Goal: Transaction & Acquisition: Purchase product/service

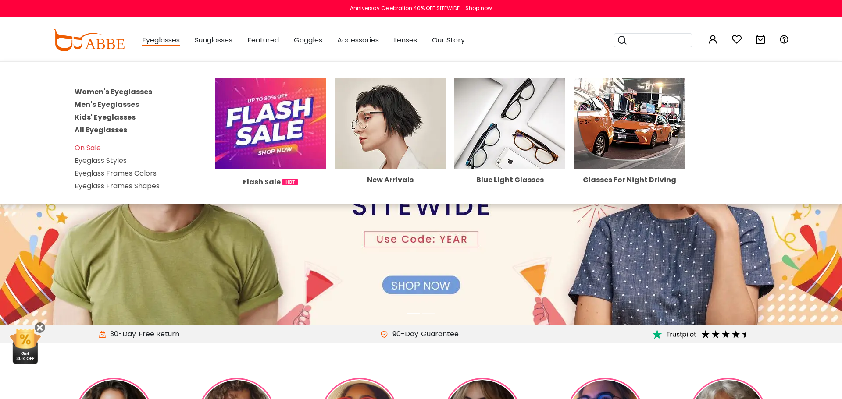
click at [119, 132] on link "All Eyeglasses" at bounding box center [101, 130] width 53 height 10
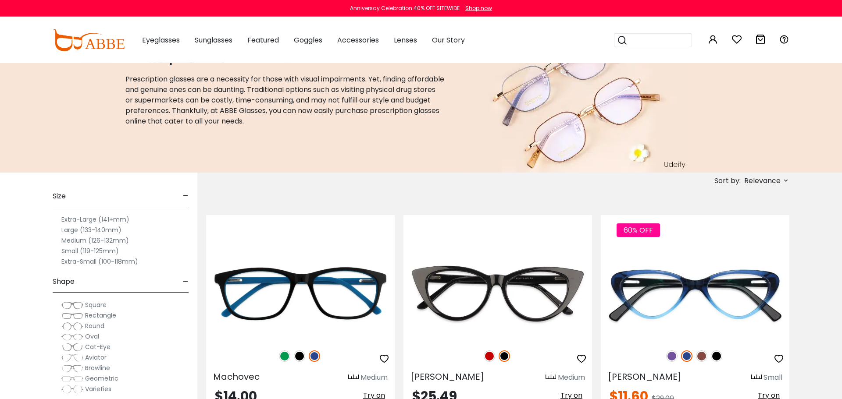
scroll to position [53, 0]
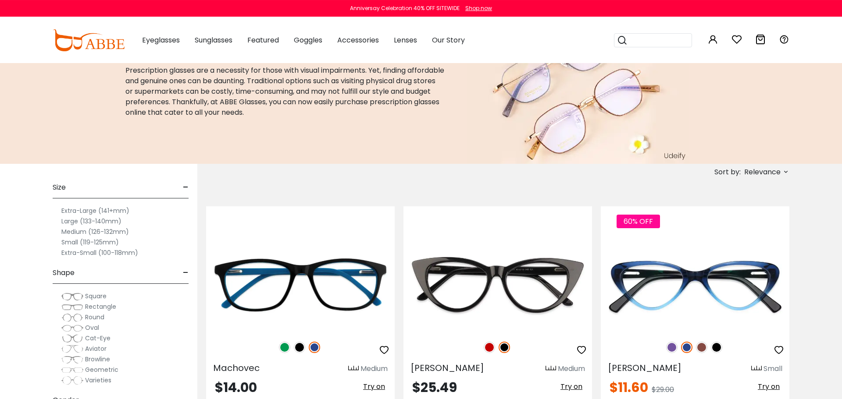
click at [109, 240] on label "Small (119-125mm)" at bounding box center [89, 242] width 57 height 11
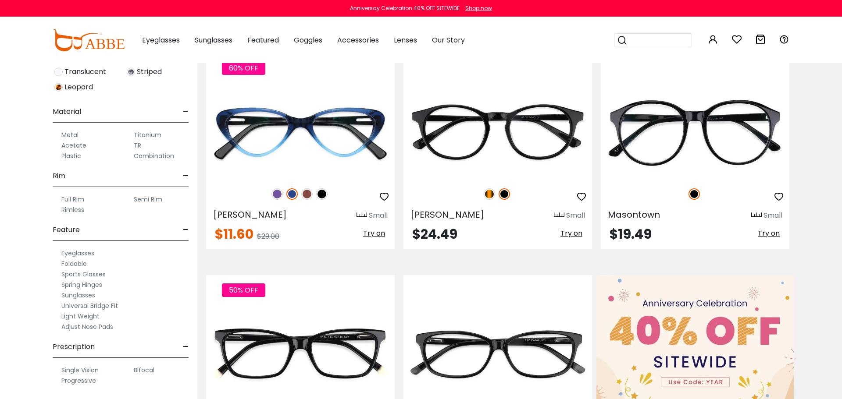
scroll to position [210, 0]
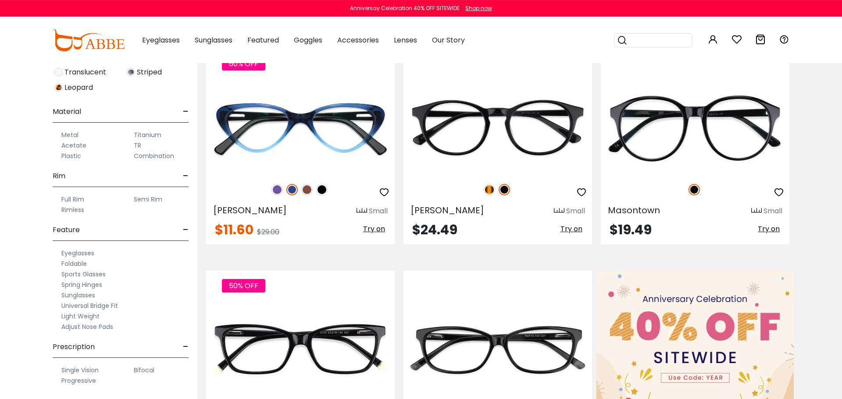
click at [101, 325] on label "Adjust Nose Pads" at bounding box center [87, 327] width 52 height 11
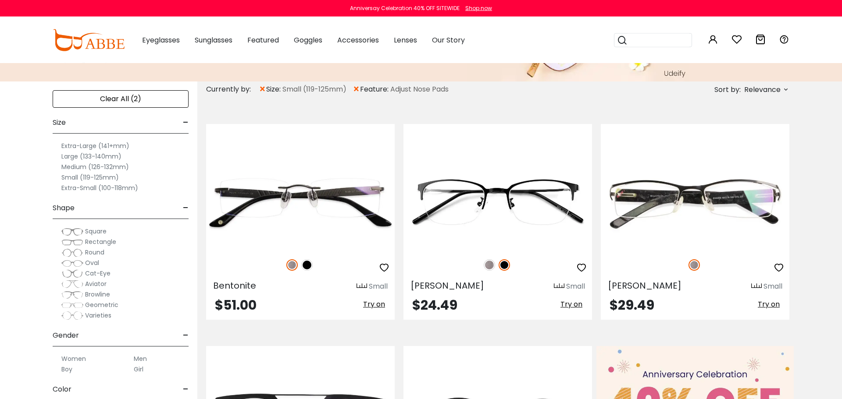
scroll to position [135, 0]
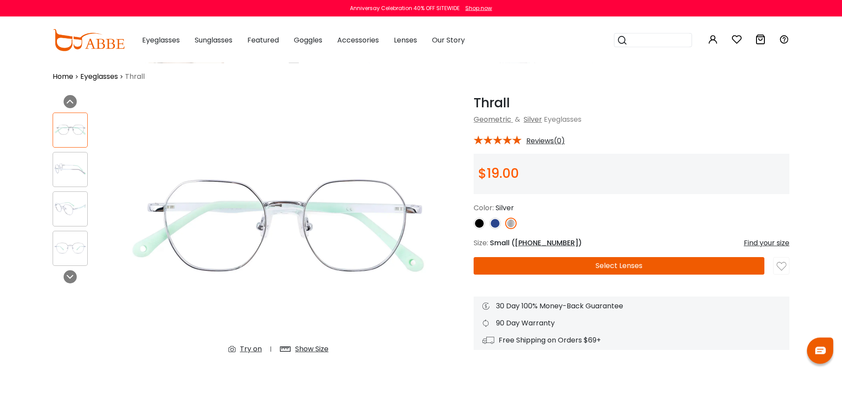
scroll to position [9, 0]
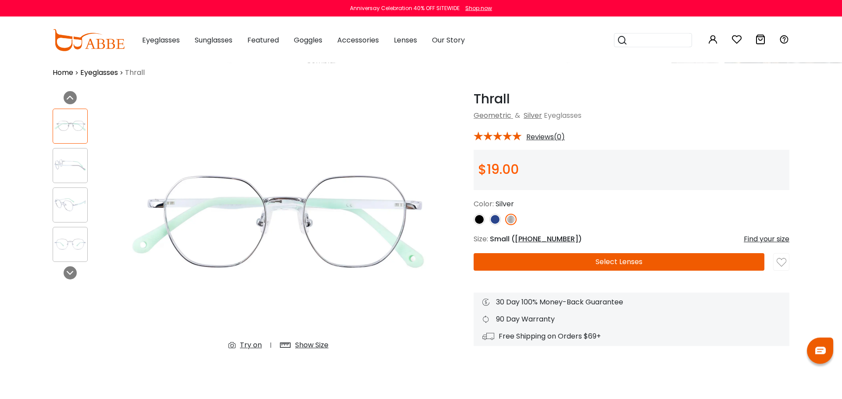
click at [755, 240] on div "Find your size" at bounding box center [766, 239] width 46 height 11
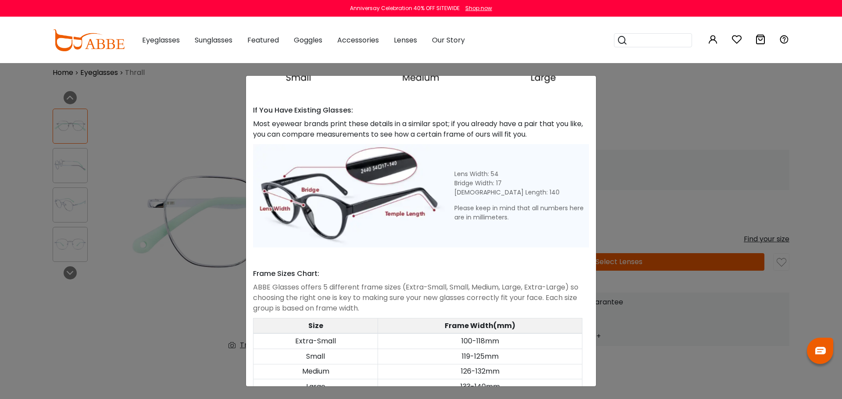
scroll to position [349, 0]
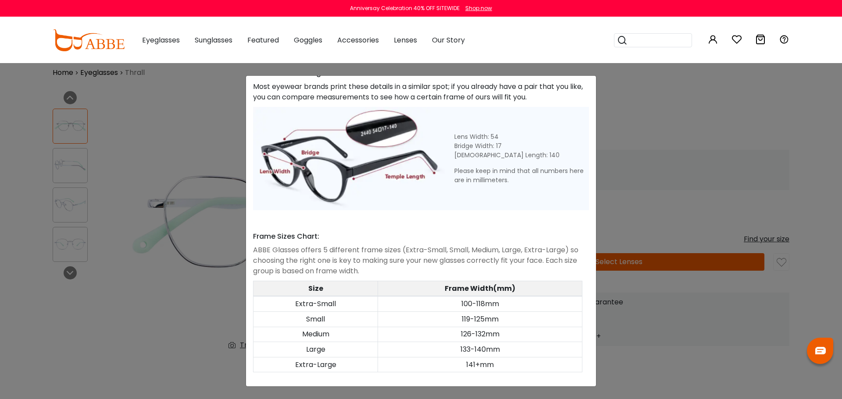
click at [654, 149] on div "Size Guide × A Skill For Finding Suitable Glasses Size: Use a Credit Card Place…" at bounding box center [421, 199] width 842 height 399
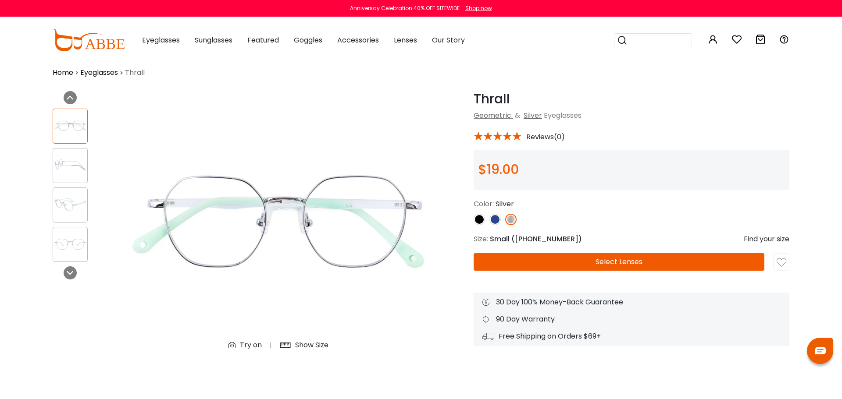
click at [318, 345] on div "Show Size" at bounding box center [311, 345] width 33 height 11
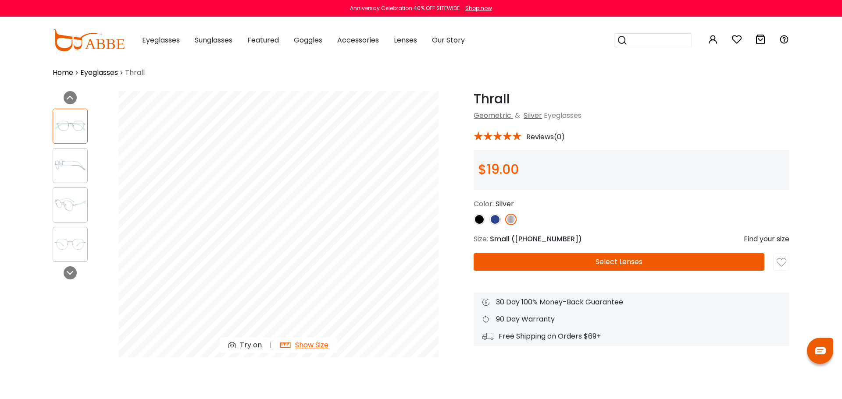
click at [483, 220] on img at bounding box center [478, 219] width 11 height 11
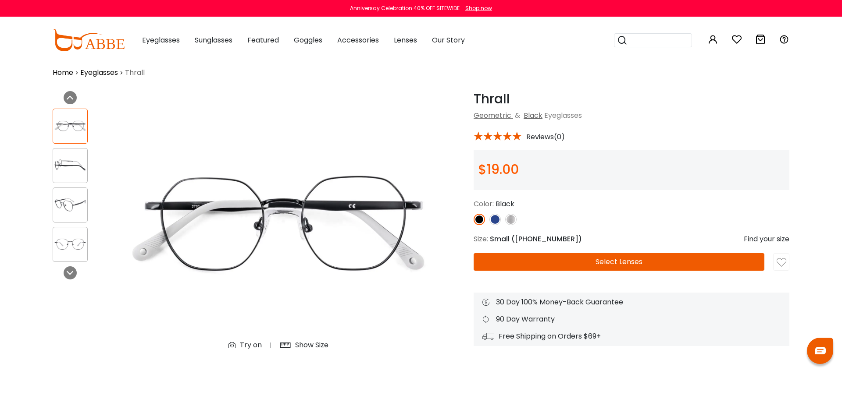
click at [496, 220] on img at bounding box center [494, 219] width 11 height 11
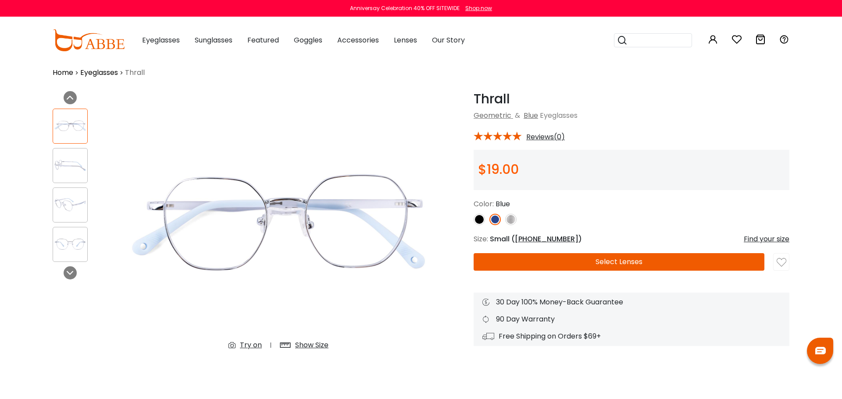
click at [514, 220] on img at bounding box center [510, 219] width 11 height 11
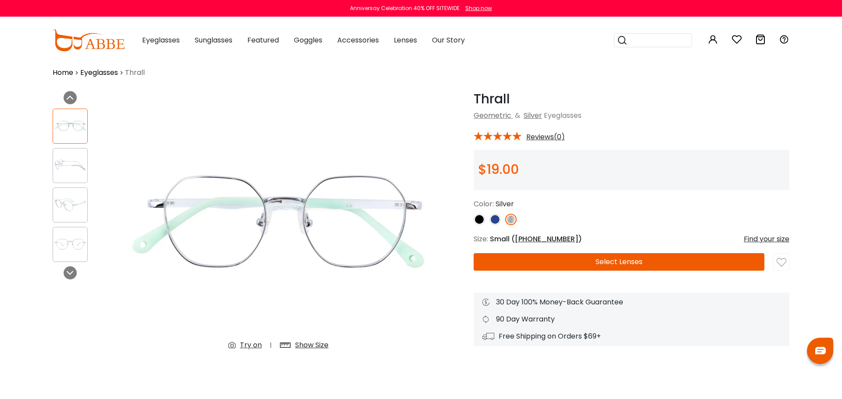
click at [491, 220] on img at bounding box center [494, 219] width 11 height 11
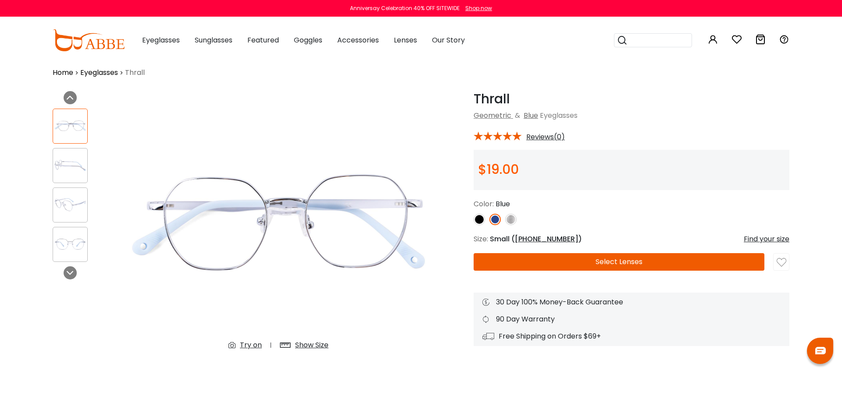
click at [519, 218] on div at bounding box center [631, 219] width 316 height 11
click at [516, 218] on img at bounding box center [510, 219] width 11 height 11
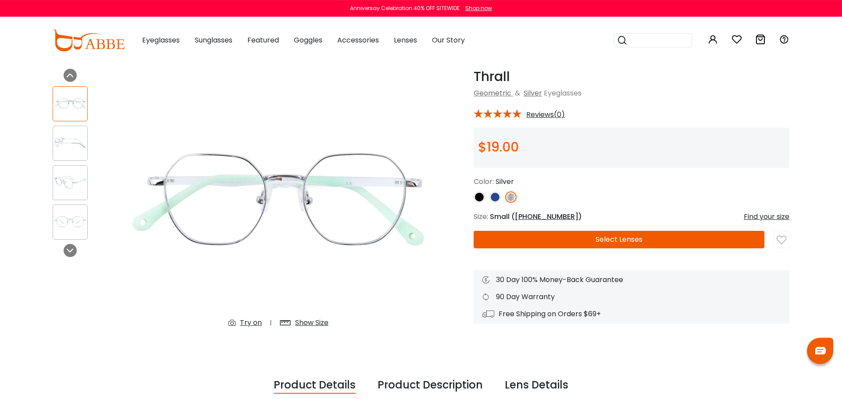
scroll to position [0, 0]
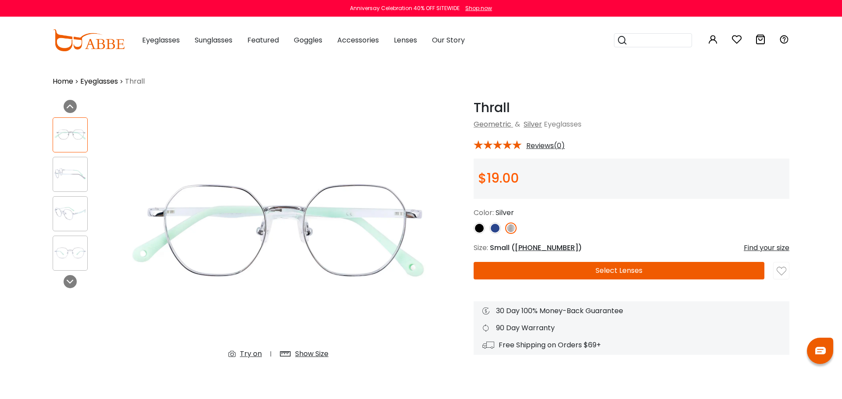
click at [244, 359] on div "Try on" at bounding box center [251, 354] width 22 height 11
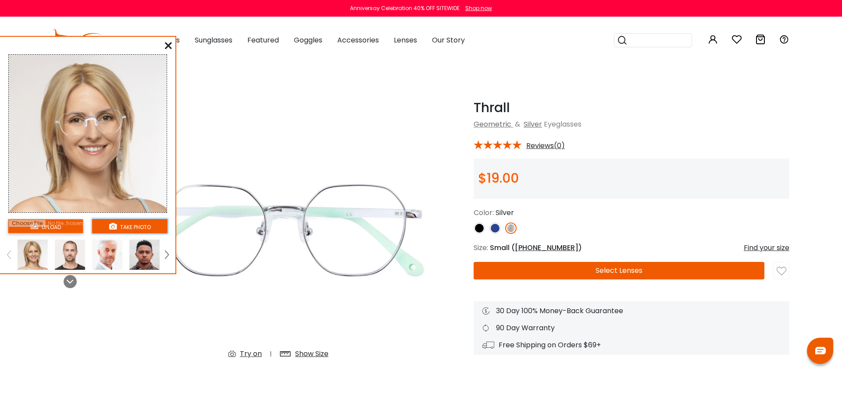
click at [148, 227] on button "take photo" at bounding box center [129, 226] width 75 height 14
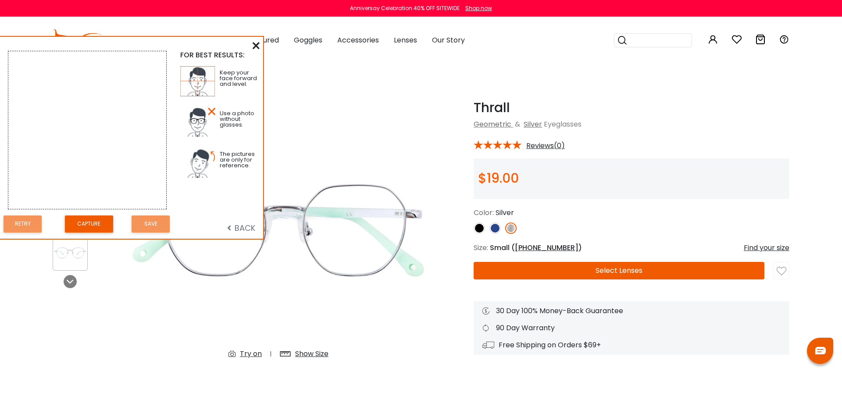
click at [257, 45] on icon at bounding box center [256, 45] width 7 height 7
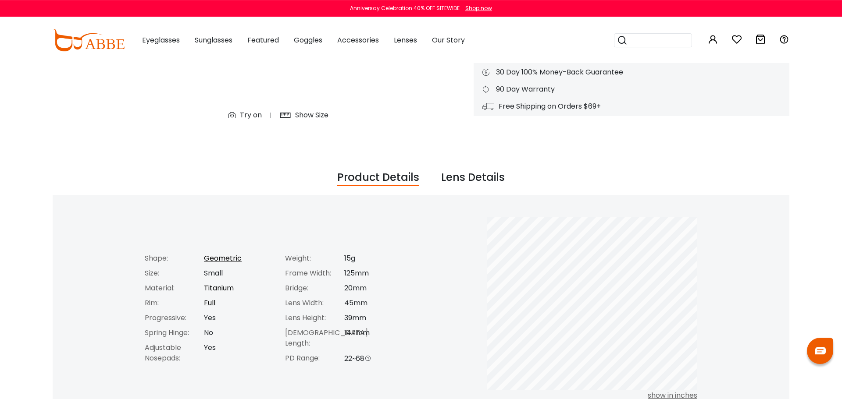
scroll to position [239, 0]
